Goal: Task Accomplishment & Management: Use online tool/utility

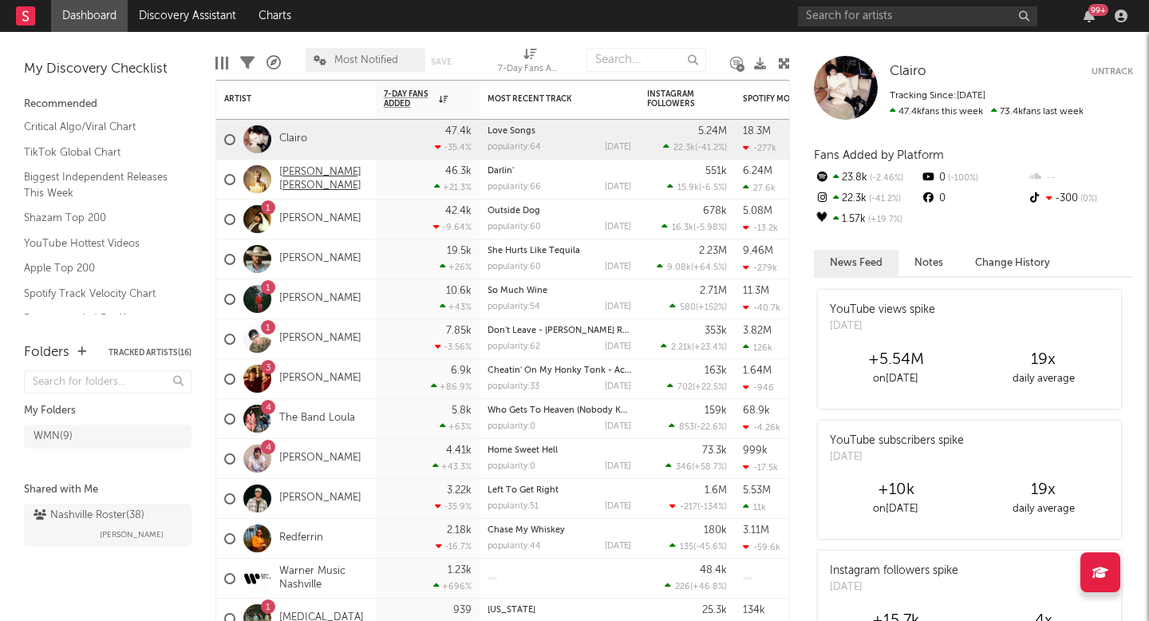
click at [302, 181] on link "[PERSON_NAME] [PERSON_NAME]" at bounding box center [323, 179] width 89 height 27
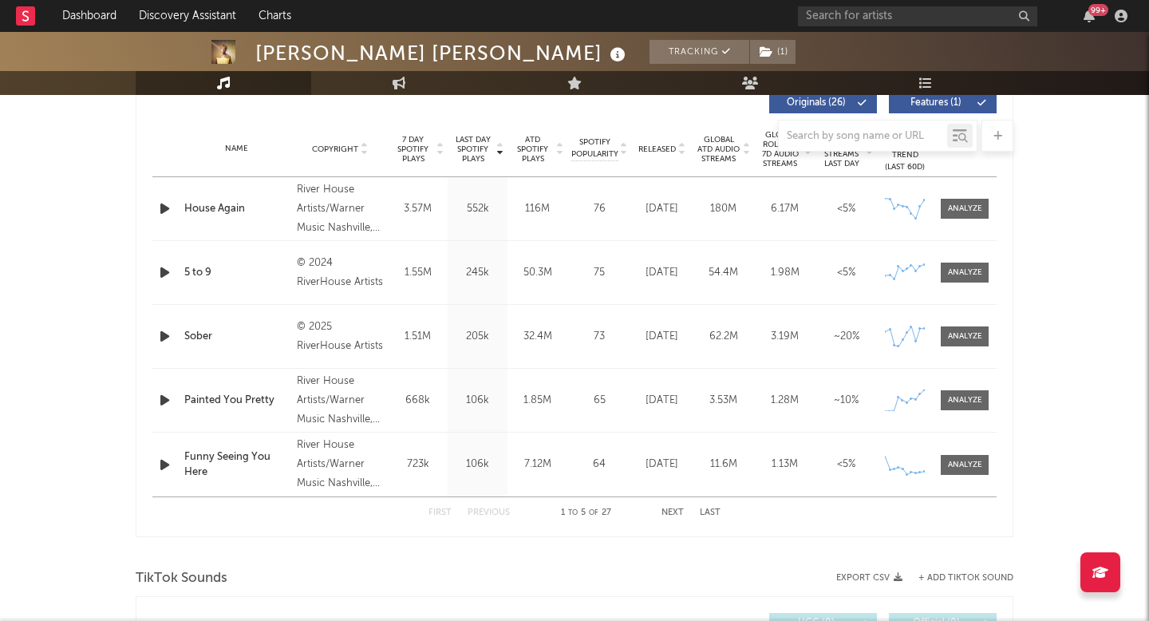
select select "6m"
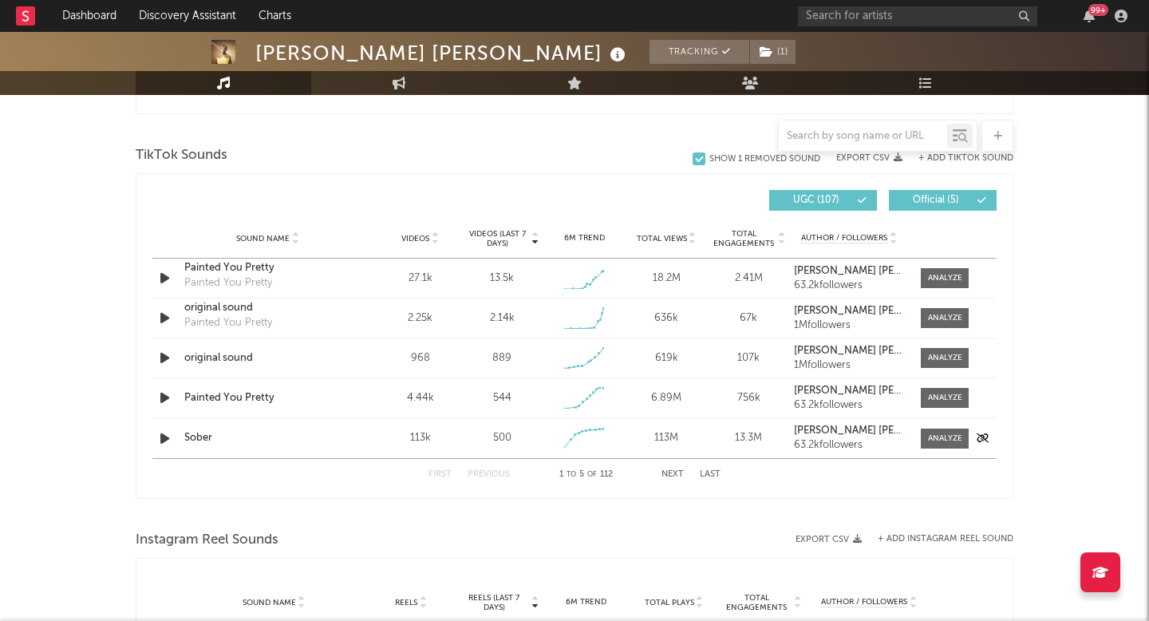
scroll to position [1039, 0]
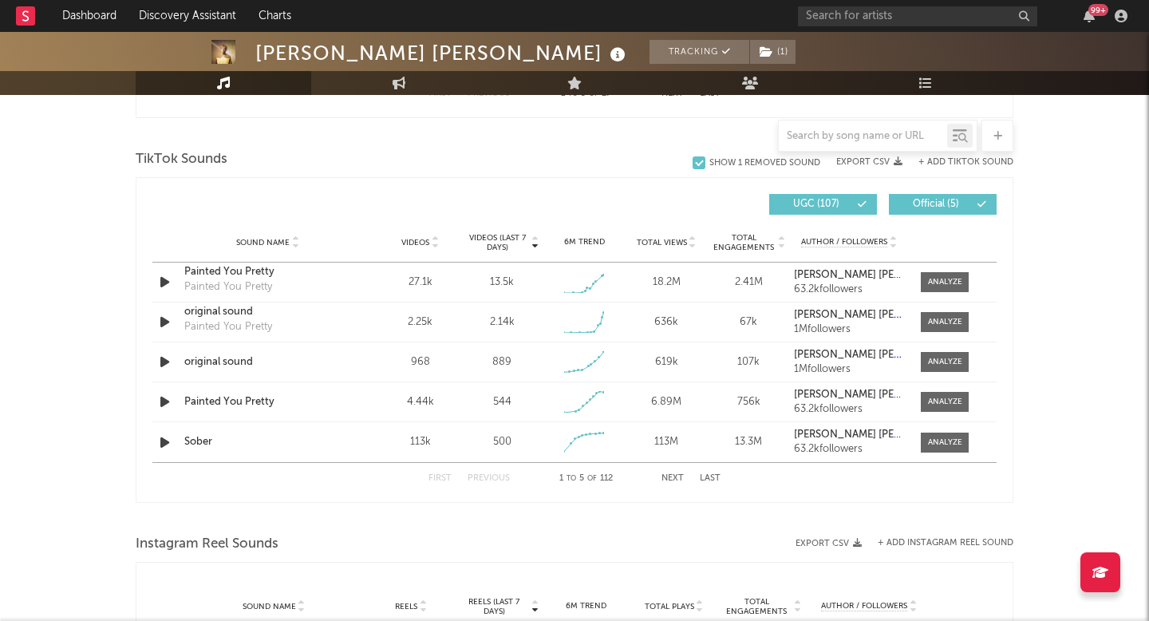
click at [971, 161] on button "+ Add TikTok Sound" at bounding box center [965, 162] width 95 height 9
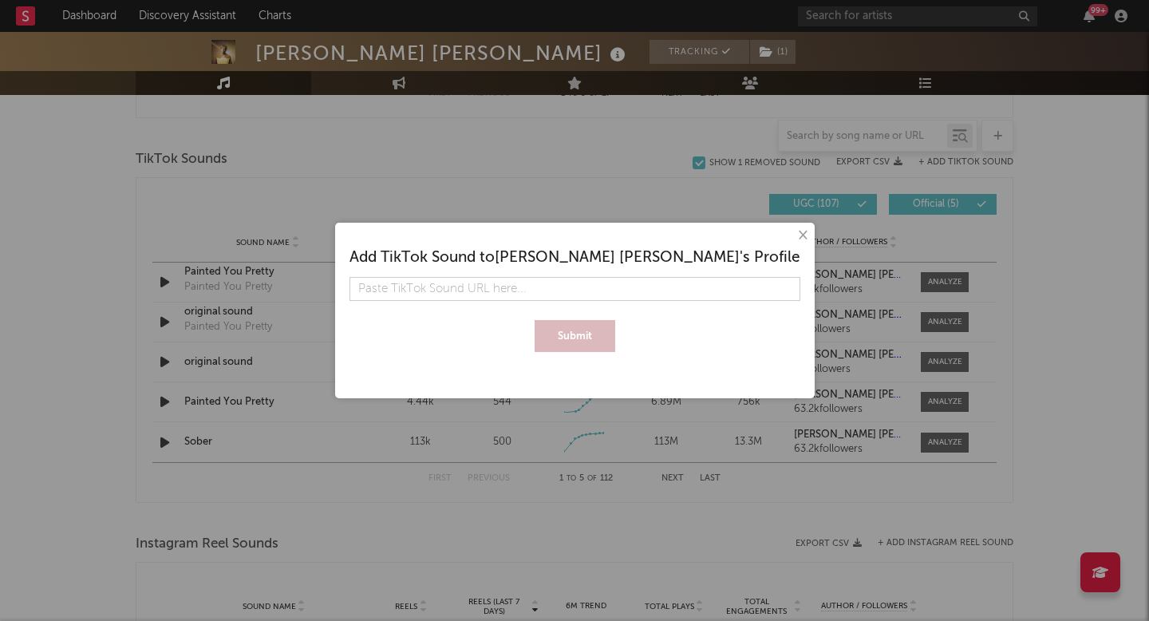
click at [603, 286] on input "text" at bounding box center [574, 289] width 451 height 24
type input "[URL][DOMAIN_NAME]"
click at [566, 329] on button "Submit" at bounding box center [575, 336] width 81 height 32
